Goal: Communication & Community: Participate in discussion

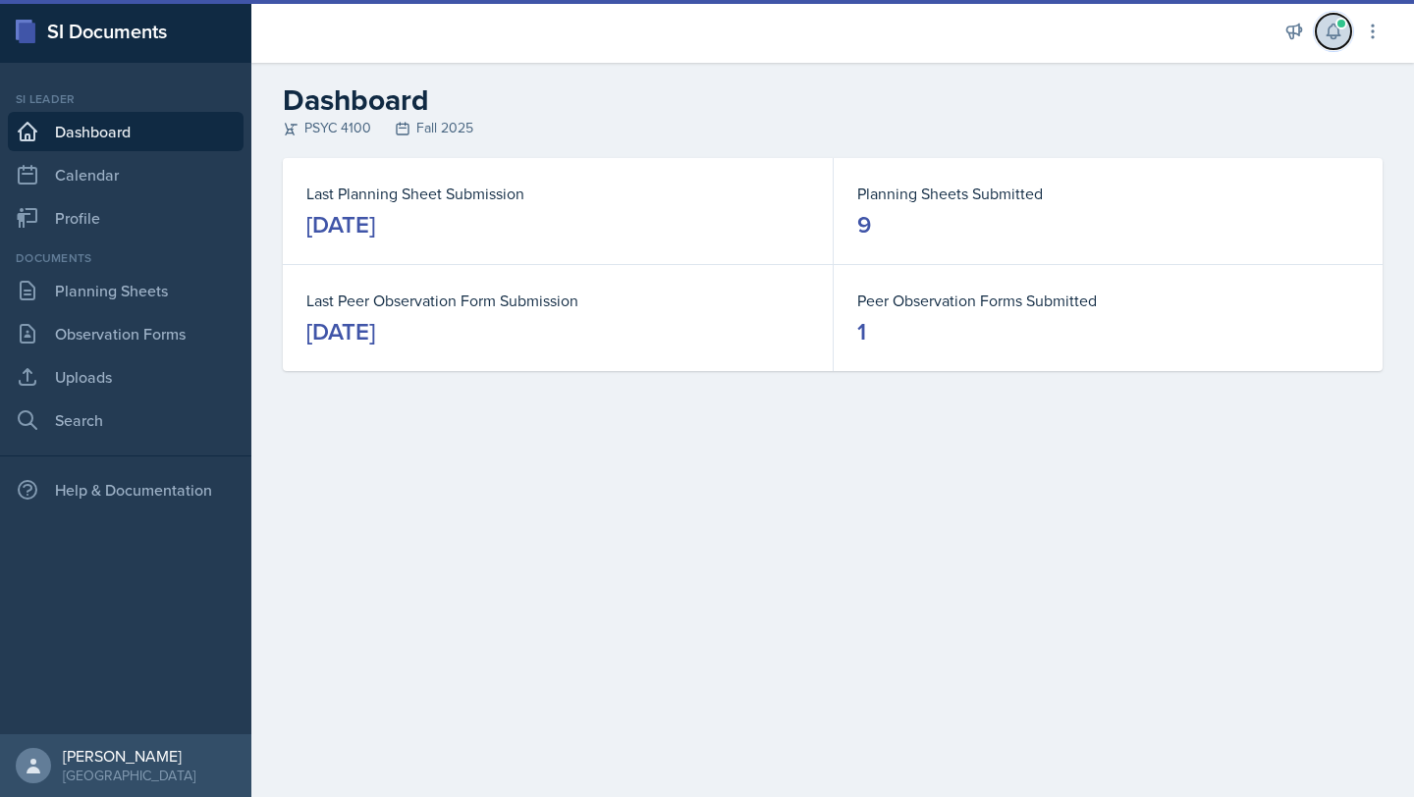
click at [1340, 37] on icon at bounding box center [1334, 32] width 20 height 20
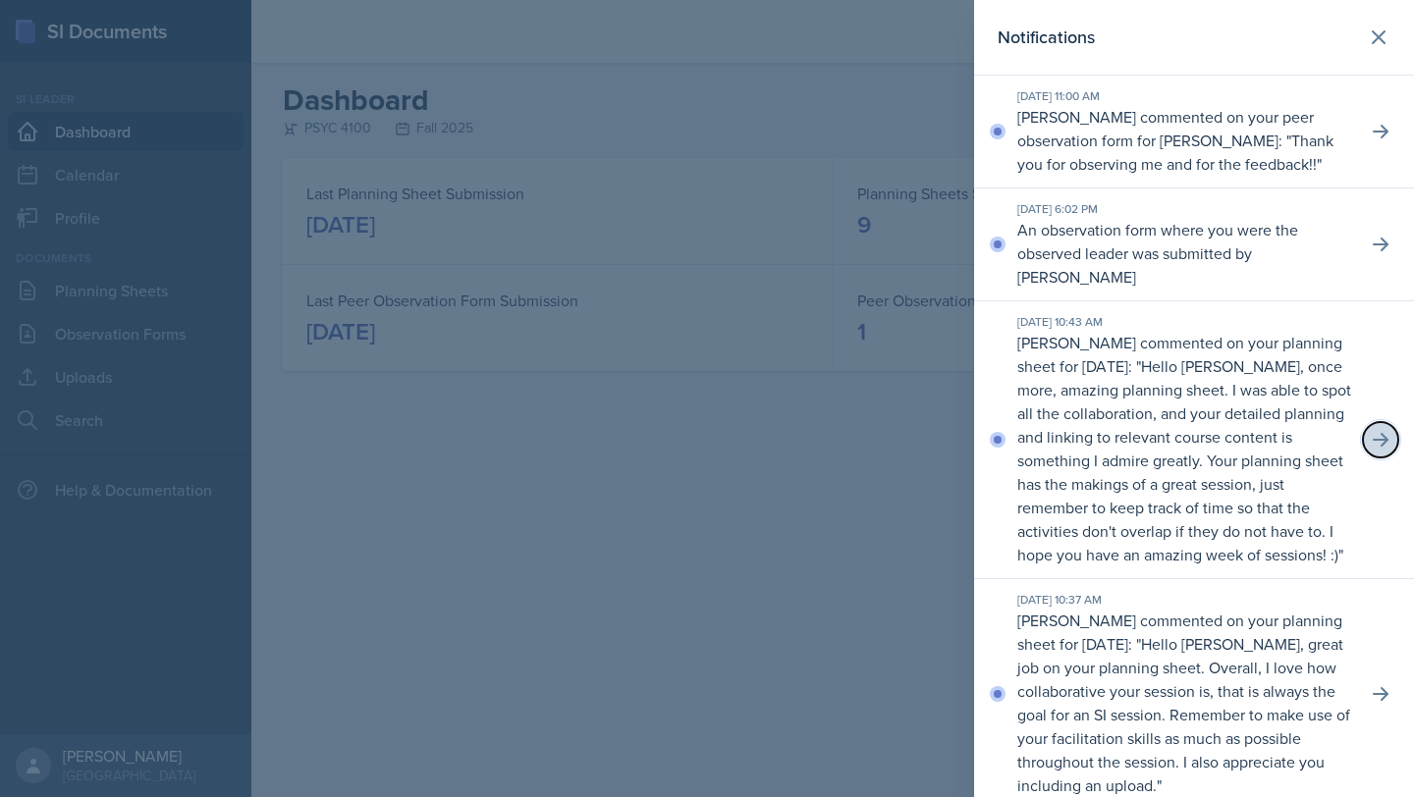
click at [1382, 458] on button at bounding box center [1380, 439] width 35 height 35
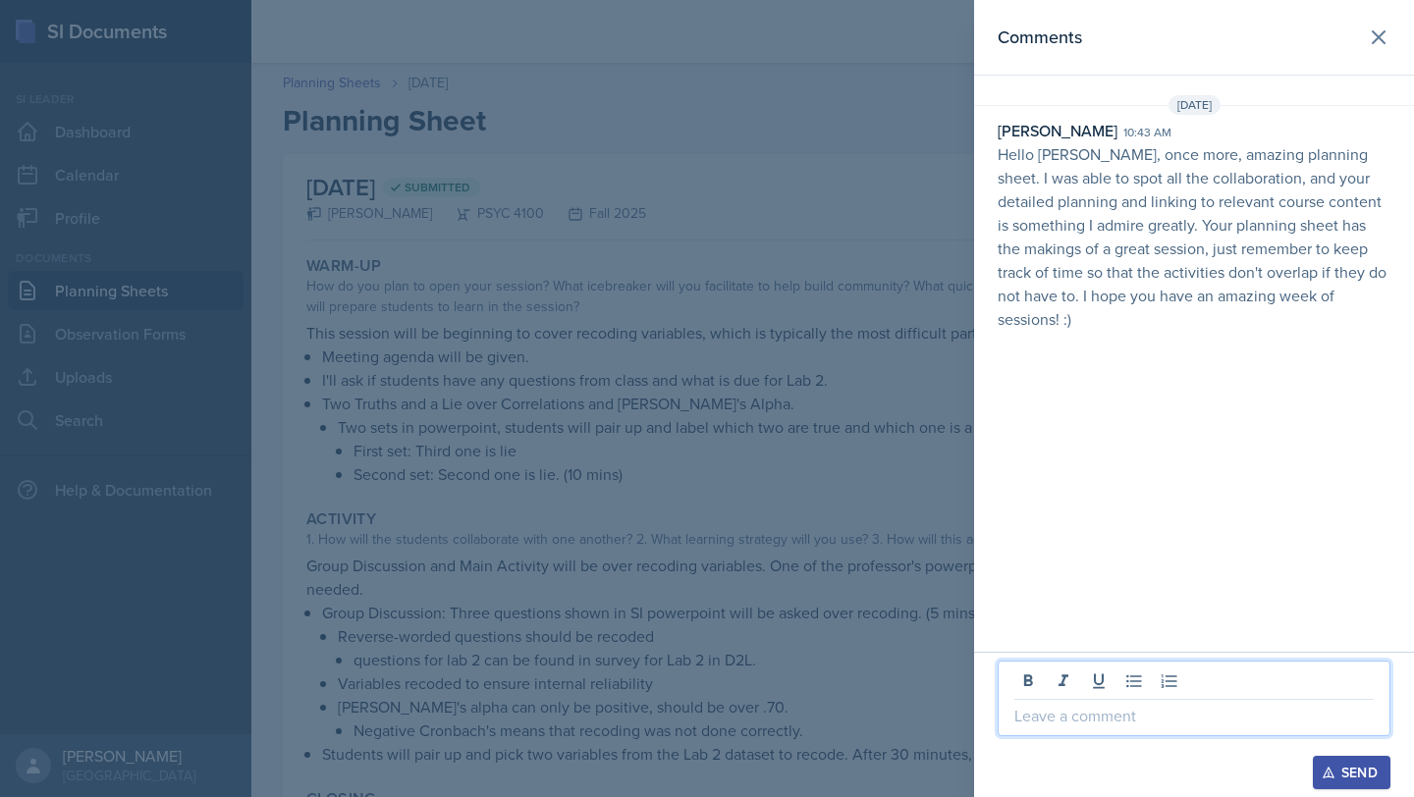
click at [1095, 710] on p at bounding box center [1193, 716] width 359 height 24
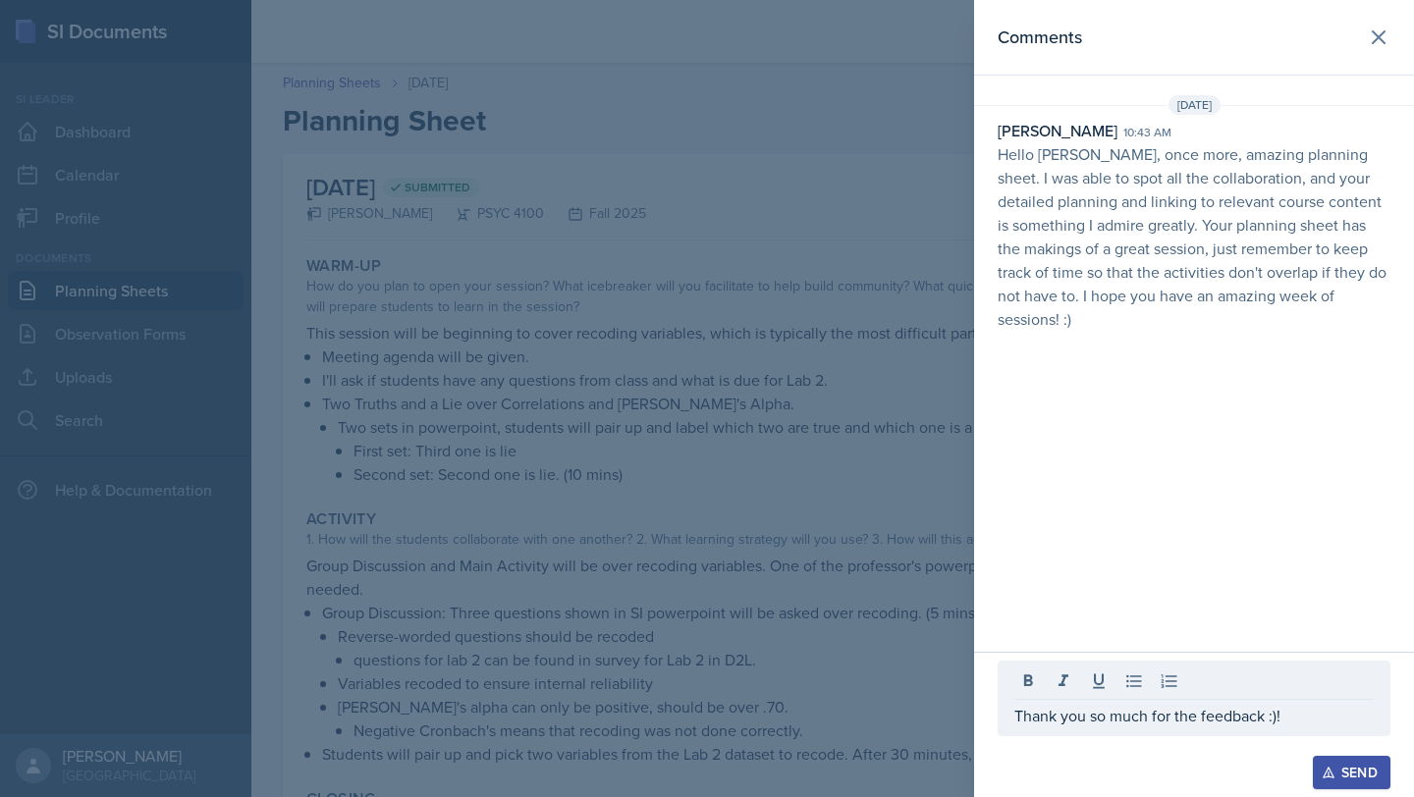
click at [1341, 776] on div "Send" at bounding box center [1352, 773] width 52 height 16
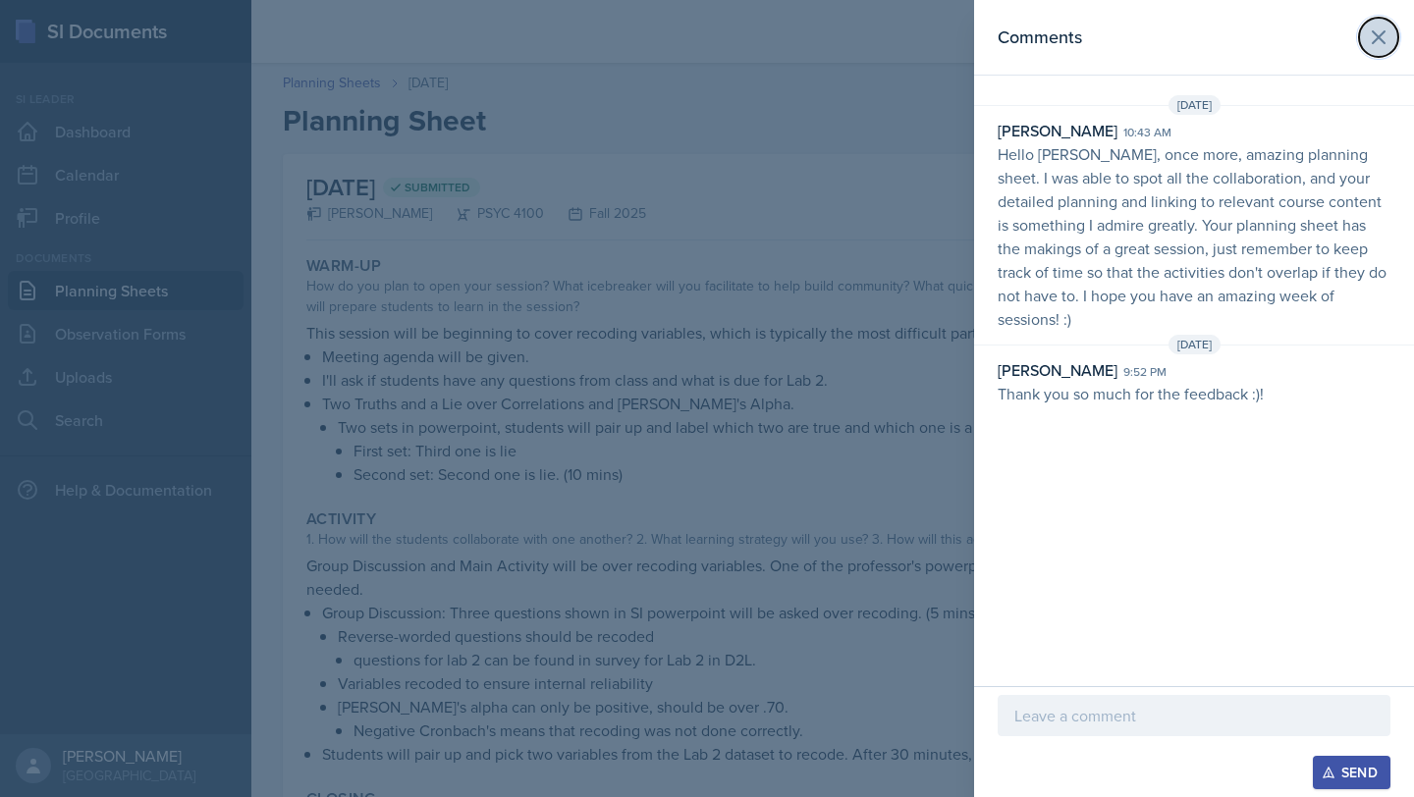
click at [1388, 36] on icon at bounding box center [1379, 38] width 24 height 24
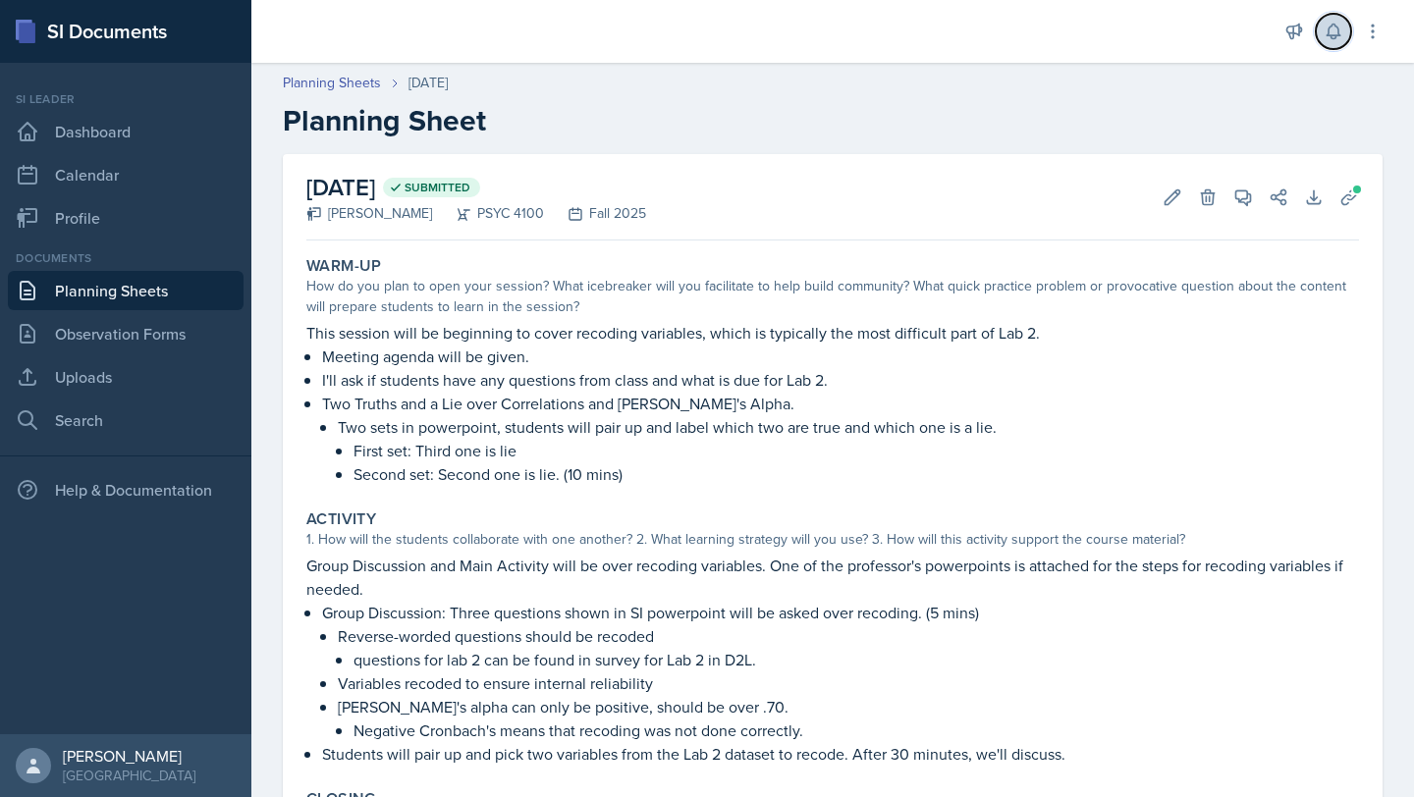
click at [1333, 31] on icon at bounding box center [1334, 32] width 20 height 20
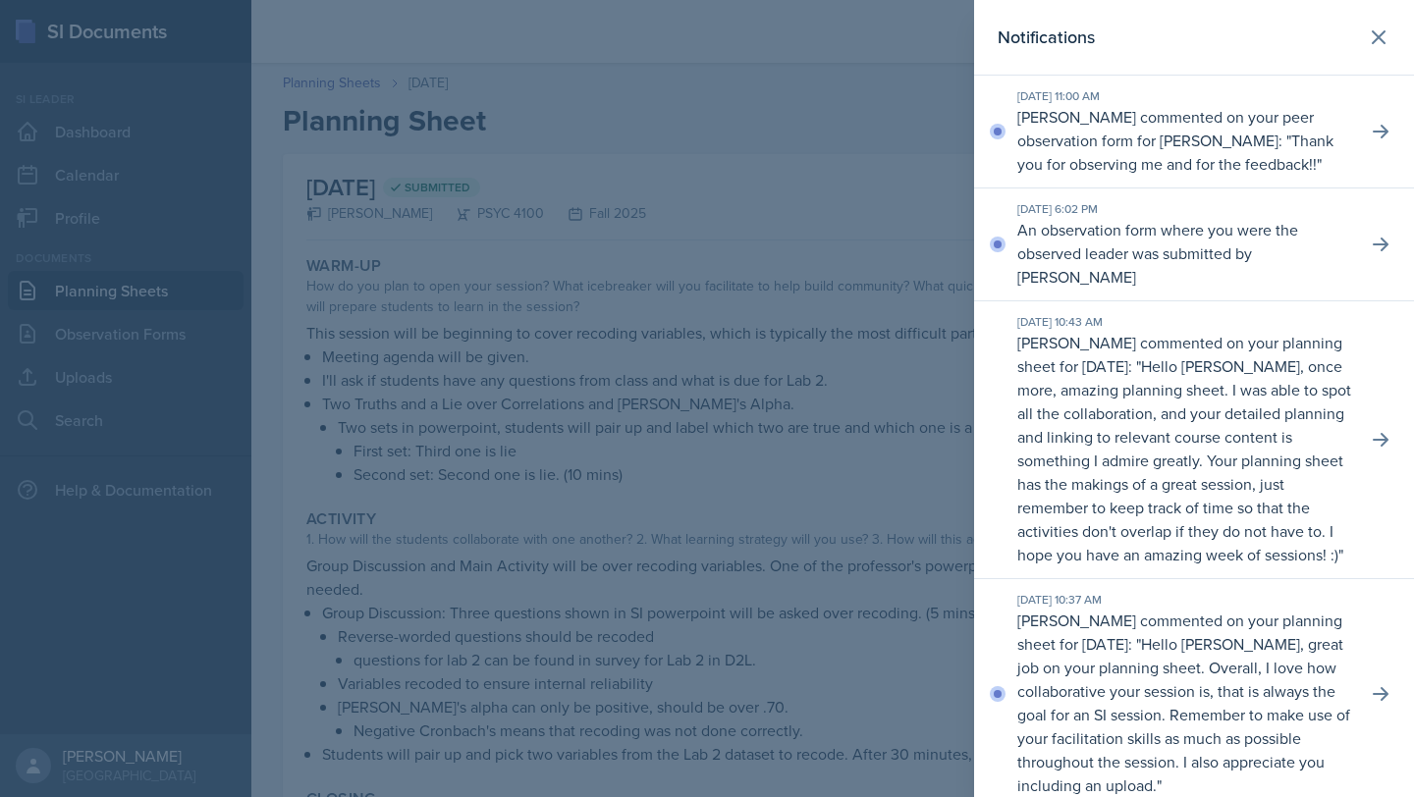
scroll to position [81, 0]
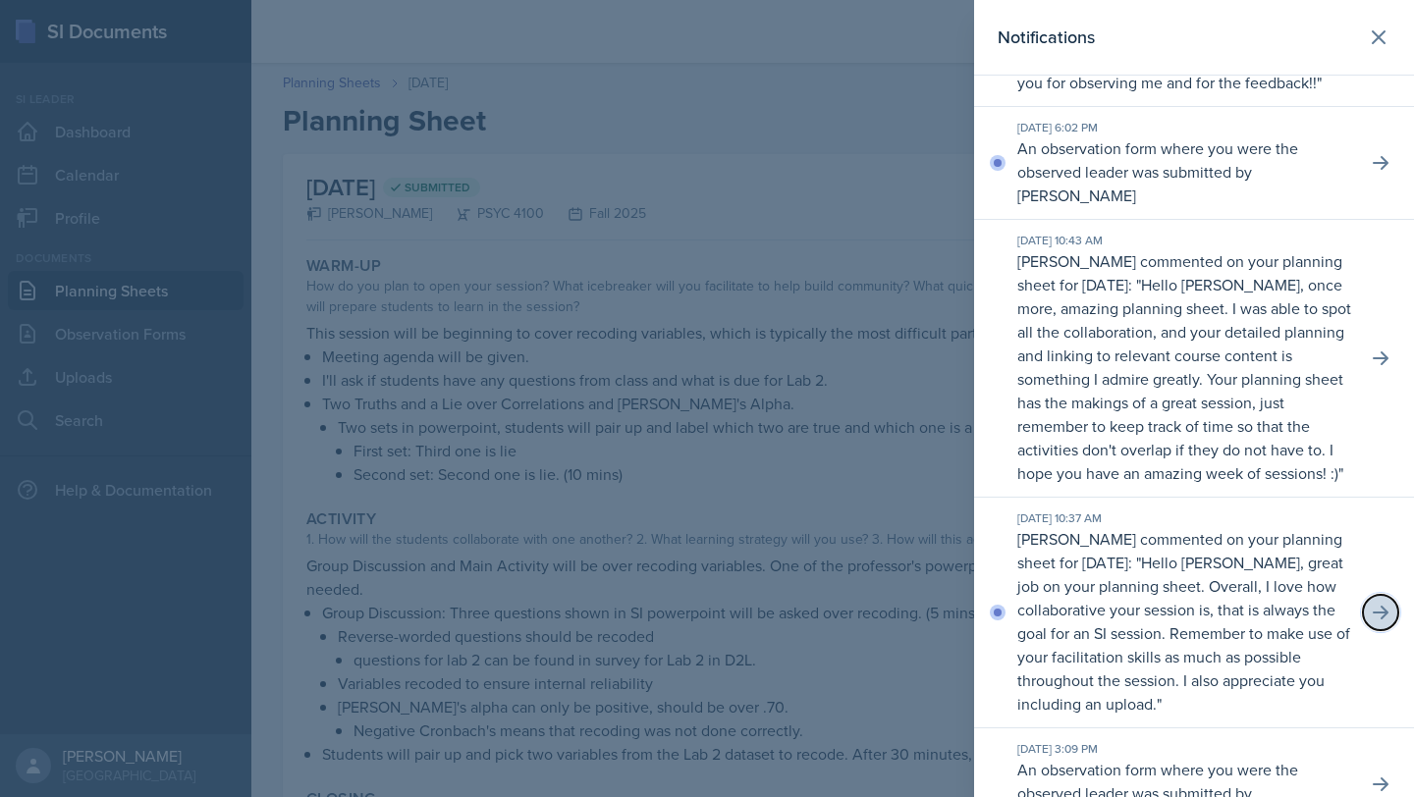
click at [1377, 630] on button at bounding box center [1380, 612] width 35 height 35
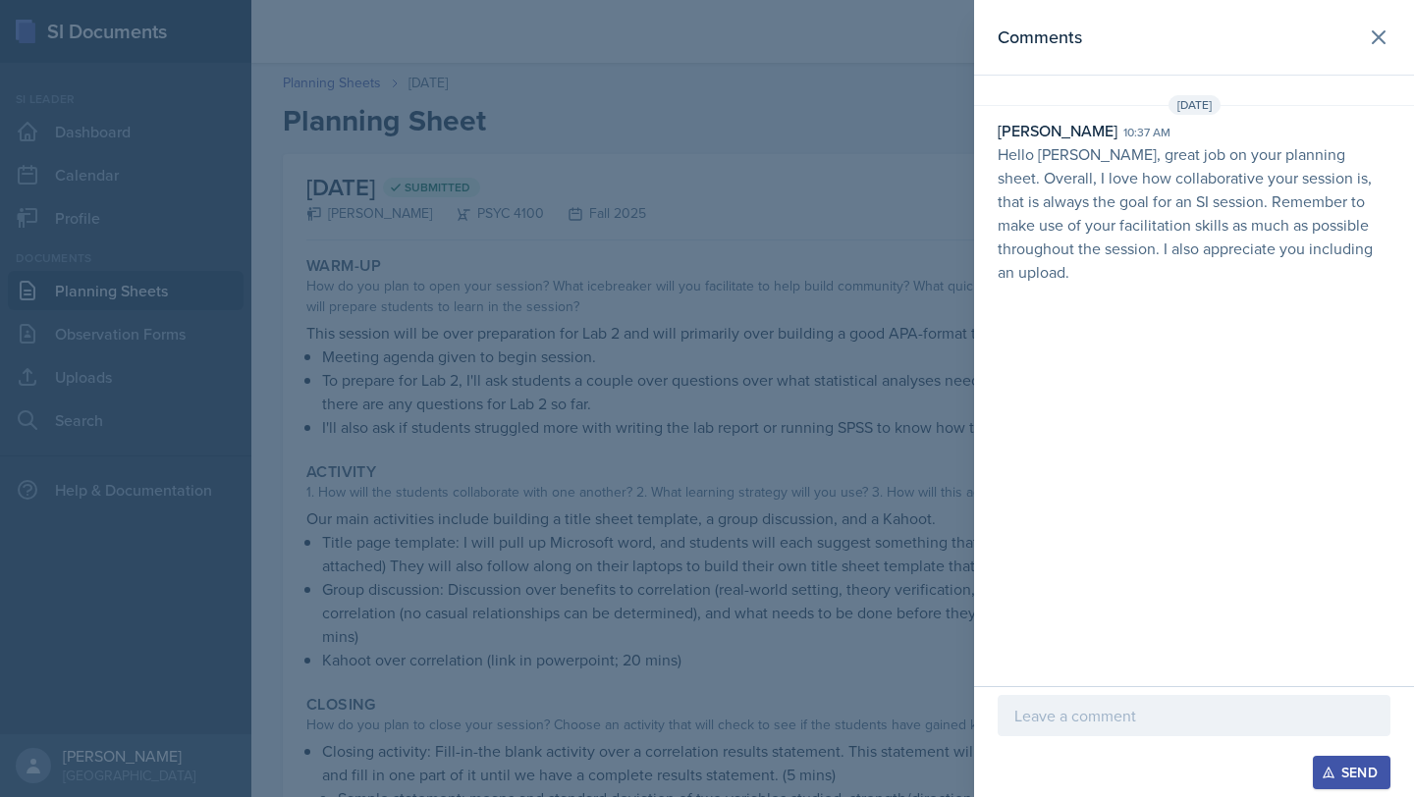
click at [1066, 699] on div at bounding box center [1194, 715] width 393 height 41
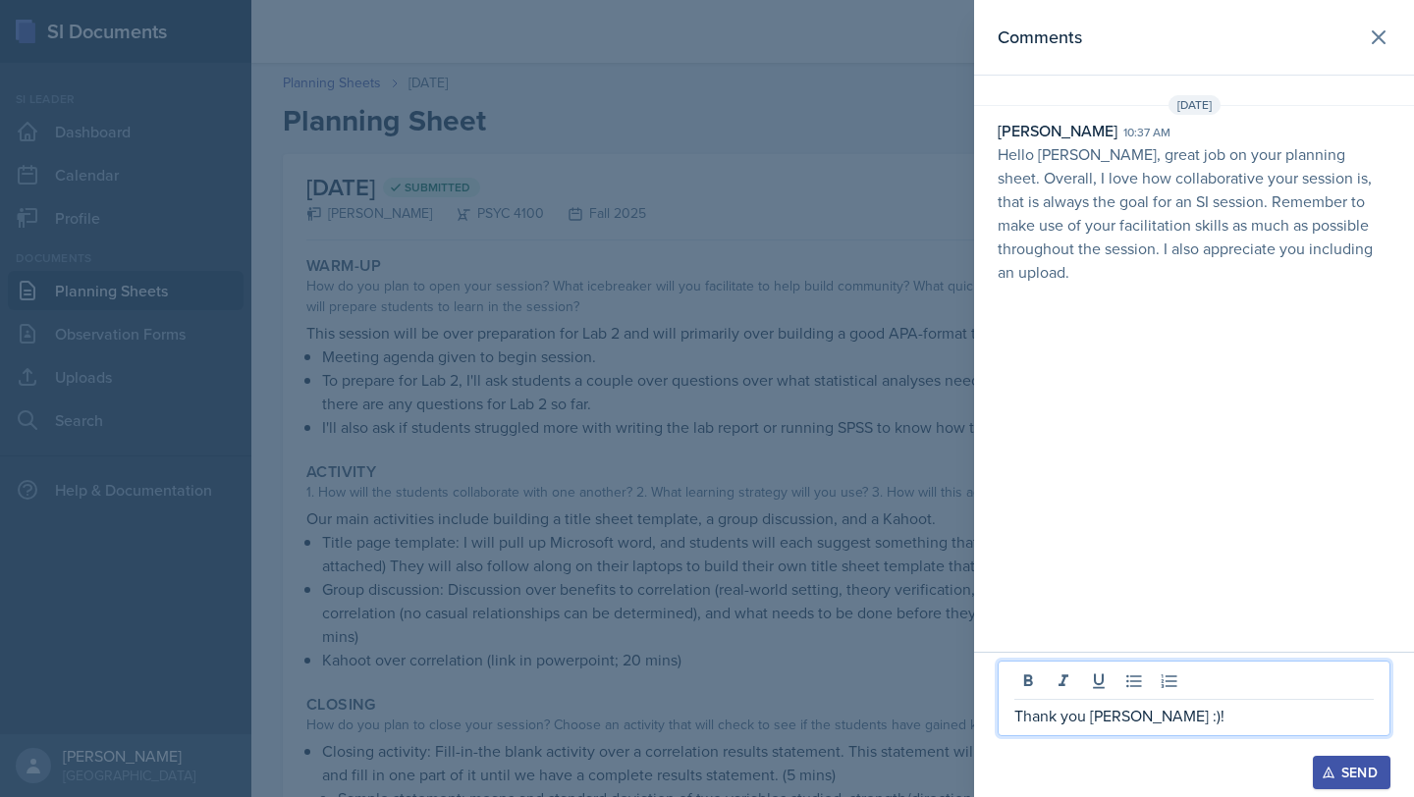
click at [1359, 769] on div "Send" at bounding box center [1352, 773] width 52 height 16
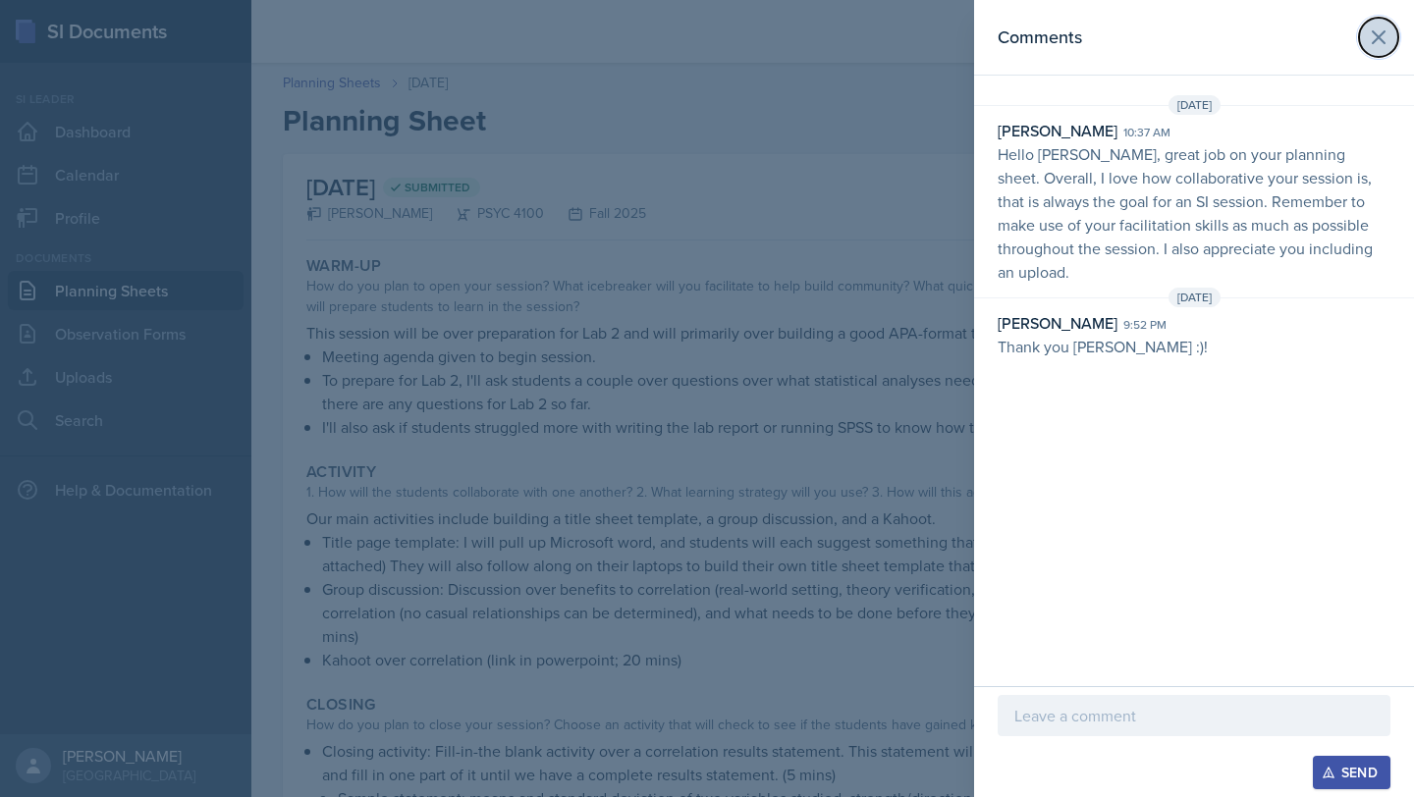
click at [1383, 27] on icon at bounding box center [1379, 38] width 24 height 24
